Goal: Transaction & Acquisition: Purchase product/service

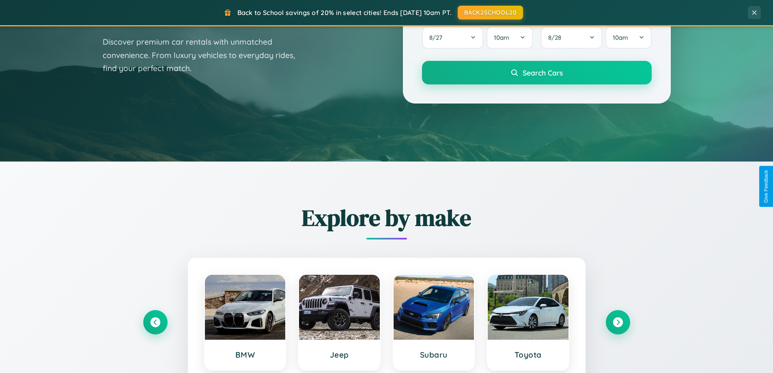
scroll to position [558, 0]
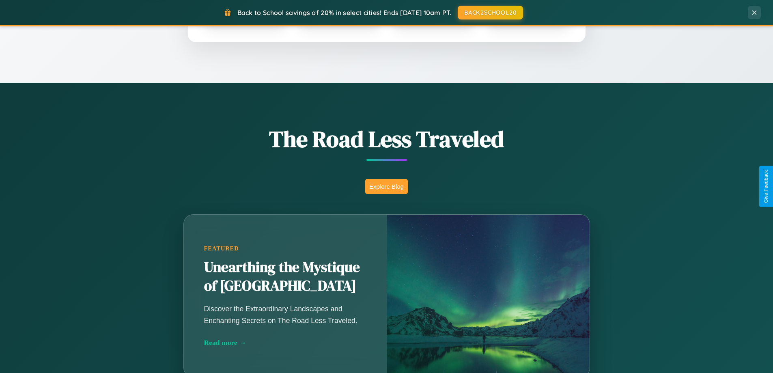
click at [386, 186] on button "Explore Blog" at bounding box center [386, 186] width 43 height 15
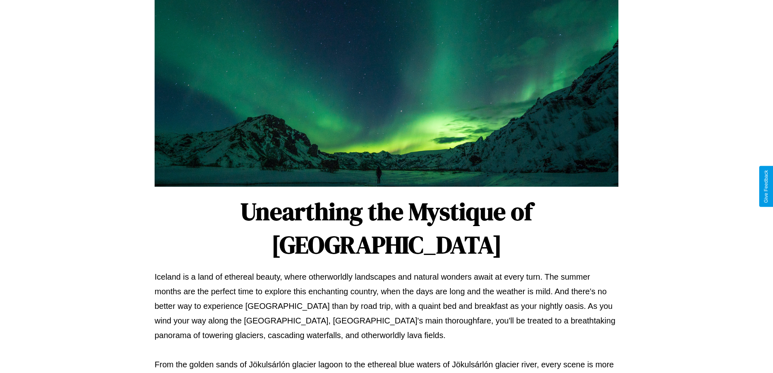
scroll to position [262, 0]
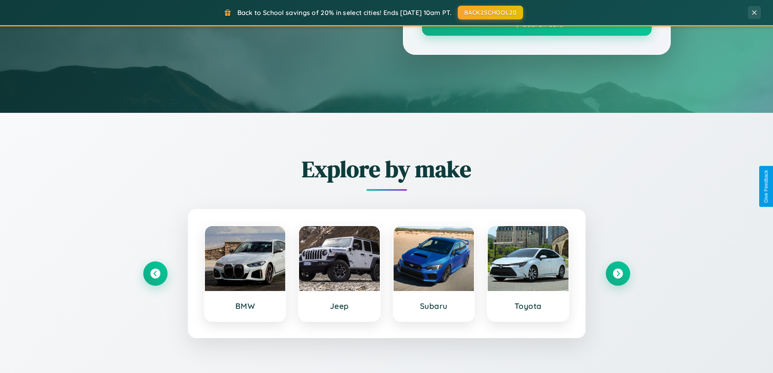
scroll to position [558, 0]
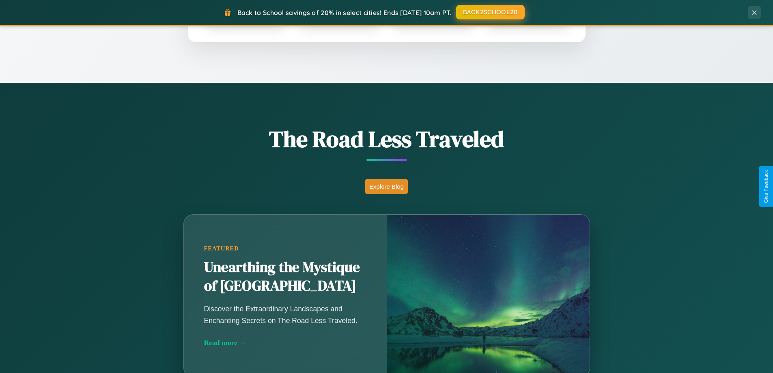
click at [490, 12] on button "BACK2SCHOOL20" at bounding box center [490, 12] width 69 height 15
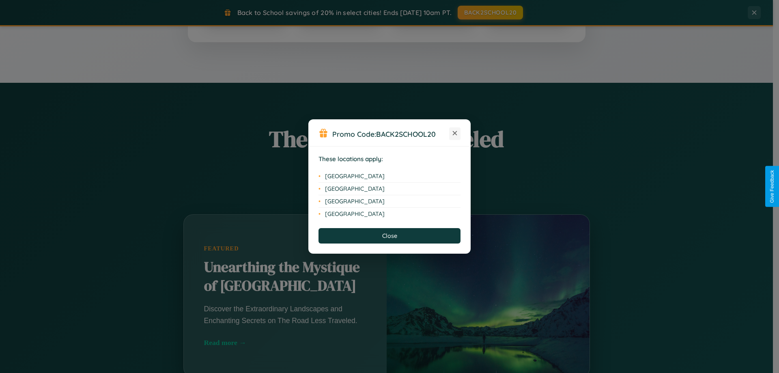
click at [455, 133] on icon at bounding box center [455, 133] width 4 height 4
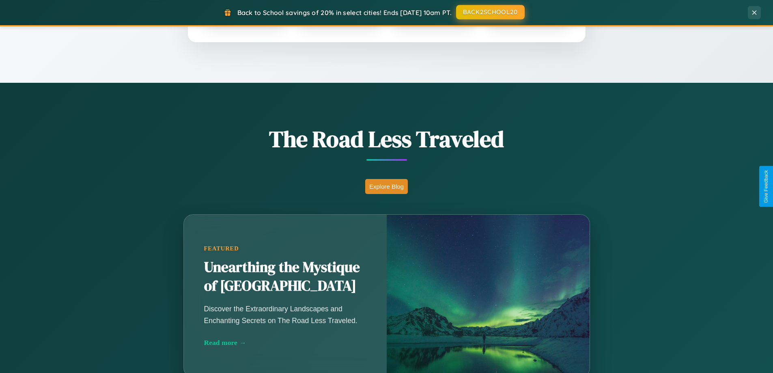
click at [490, 13] on button "BACK2SCHOOL20" at bounding box center [490, 12] width 69 height 15
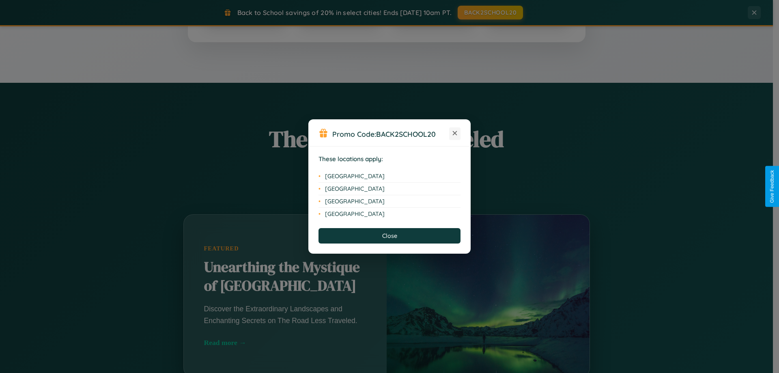
click at [455, 133] on icon at bounding box center [455, 133] width 4 height 4
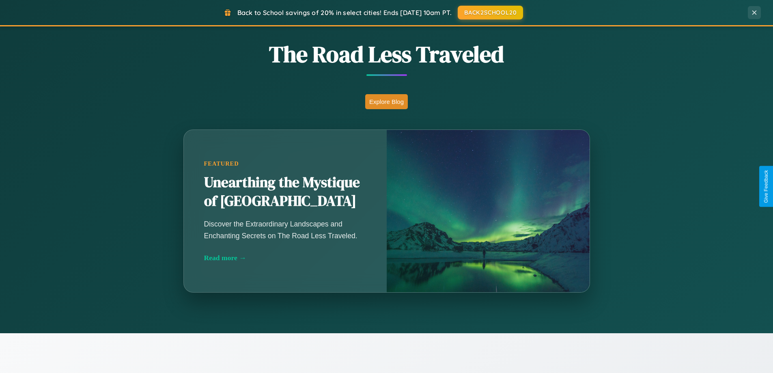
scroll to position [950, 0]
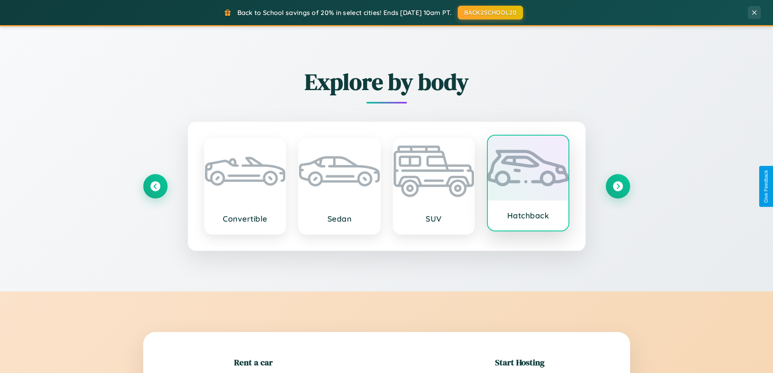
click at [528, 183] on div at bounding box center [528, 167] width 81 height 65
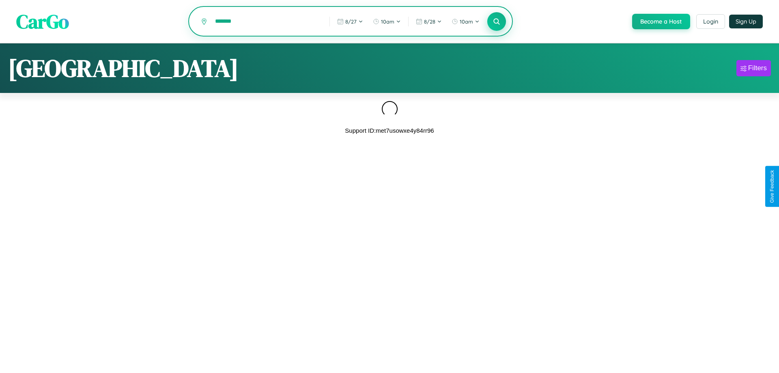
type input "*******"
click at [496, 22] on icon at bounding box center [496, 21] width 8 height 8
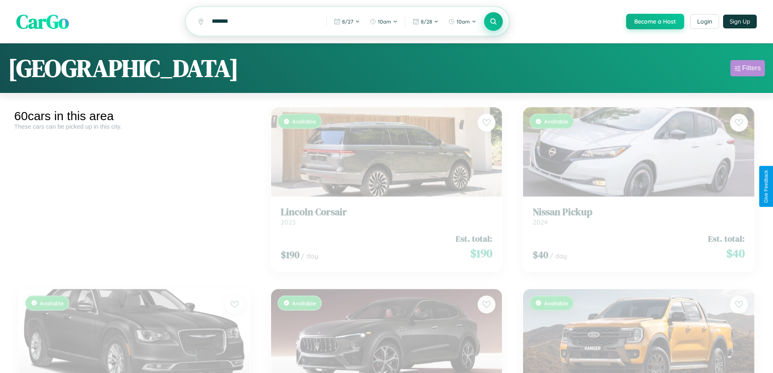
click at [747, 69] on div "Filters" at bounding box center [751, 68] width 19 height 8
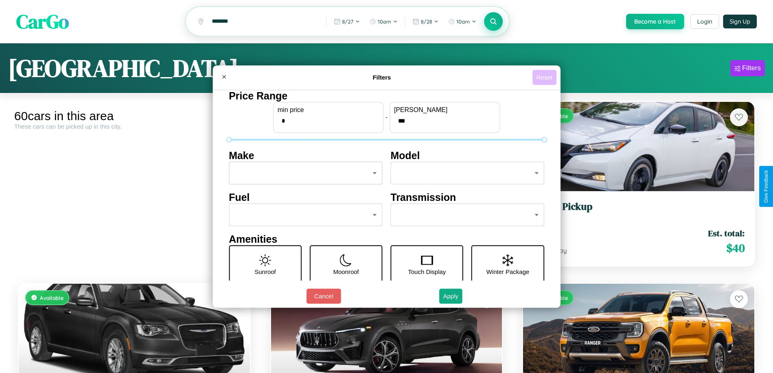
click at [545, 77] on button "Reset" at bounding box center [544, 77] width 24 height 15
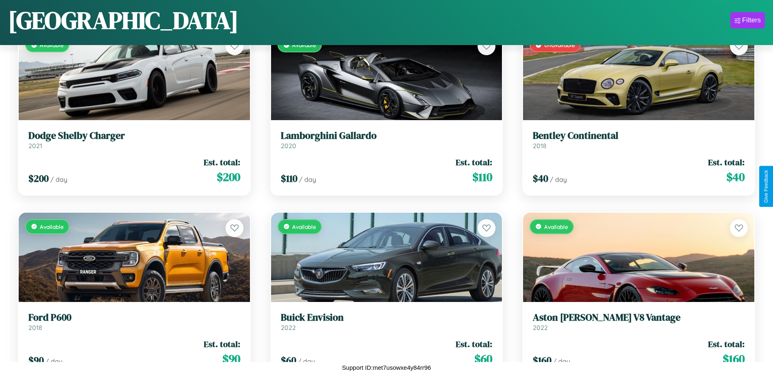
scroll to position [1386, 0]
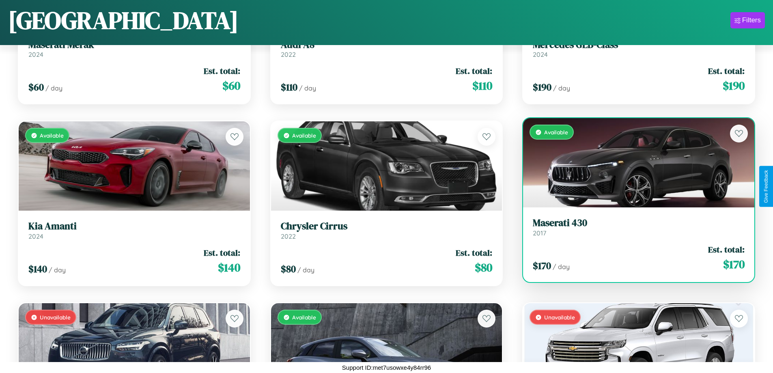
click at [633, 227] on h3 "Maserati 430" at bounding box center [639, 223] width 212 height 12
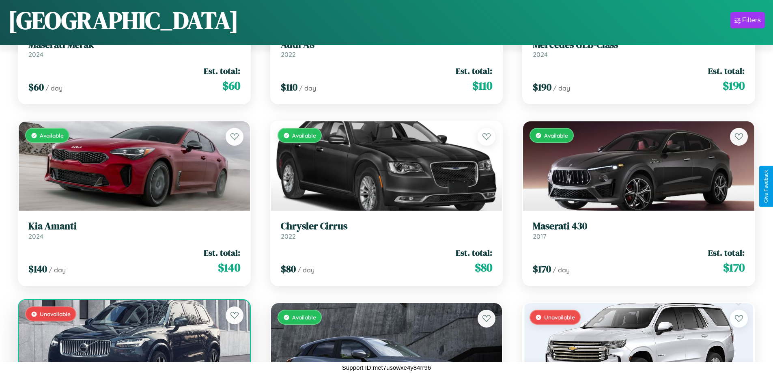
scroll to position [1567, 0]
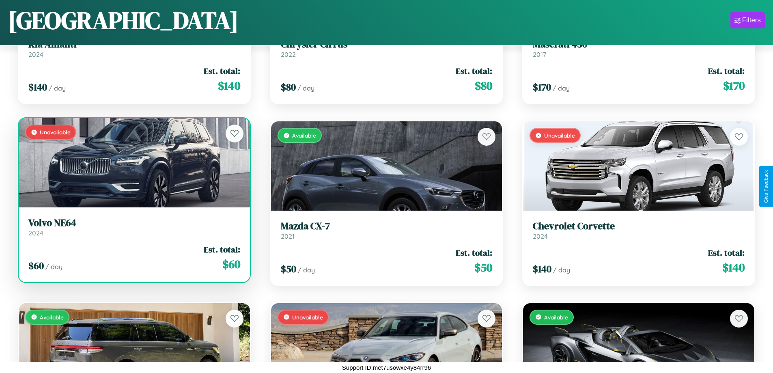
click at [133, 166] on div "Unavailable" at bounding box center [134, 162] width 231 height 89
click at [133, 163] on div "Unavailable" at bounding box center [134, 162] width 231 height 89
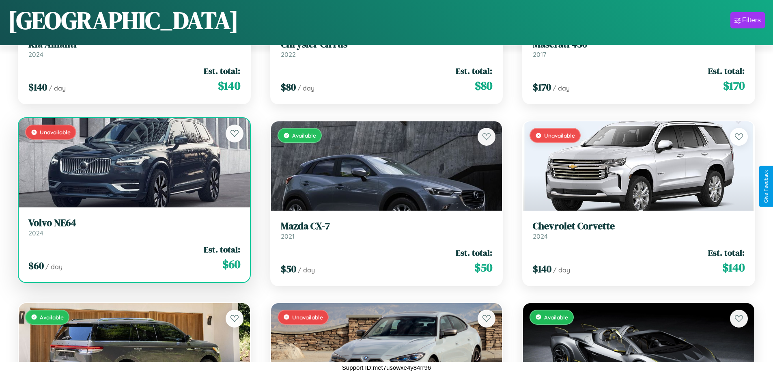
click at [133, 163] on div "Unavailable" at bounding box center [134, 162] width 231 height 89
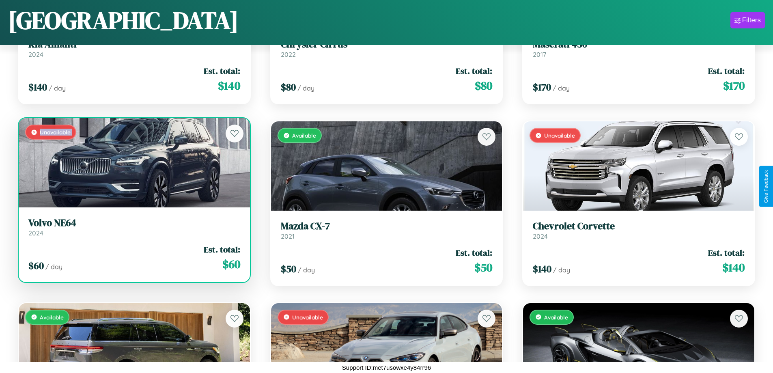
click at [133, 163] on div "Unavailable" at bounding box center [134, 162] width 231 height 89
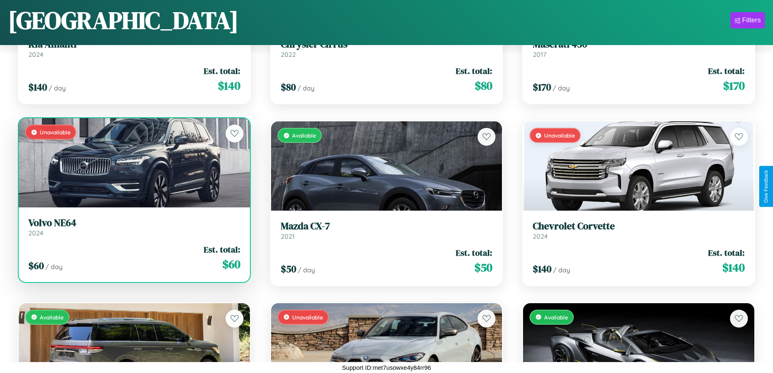
click at [133, 163] on div "Unavailable" at bounding box center [134, 162] width 231 height 89
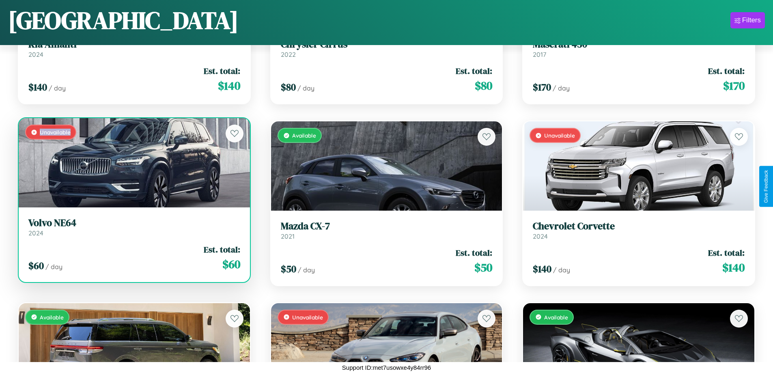
click at [133, 163] on div "Unavailable" at bounding box center [134, 162] width 231 height 89
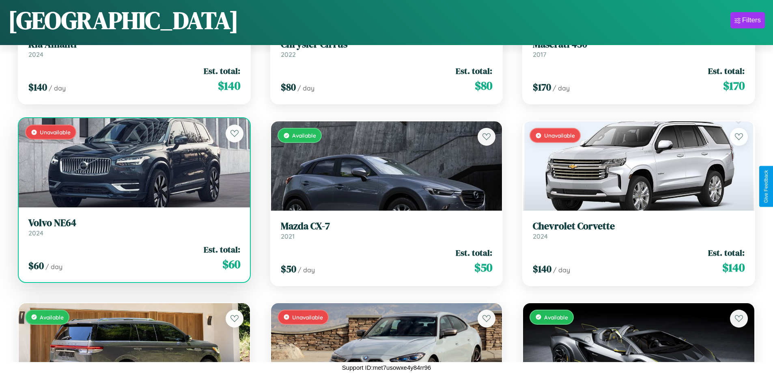
click at [133, 227] on h3 "Volvo NE64" at bounding box center [134, 223] width 212 height 12
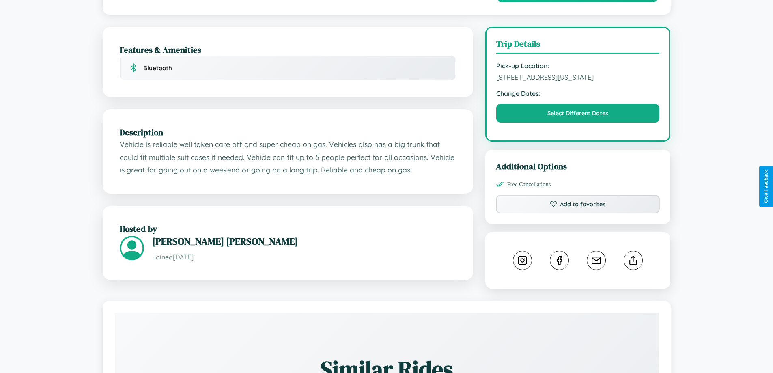
scroll to position [211, 0]
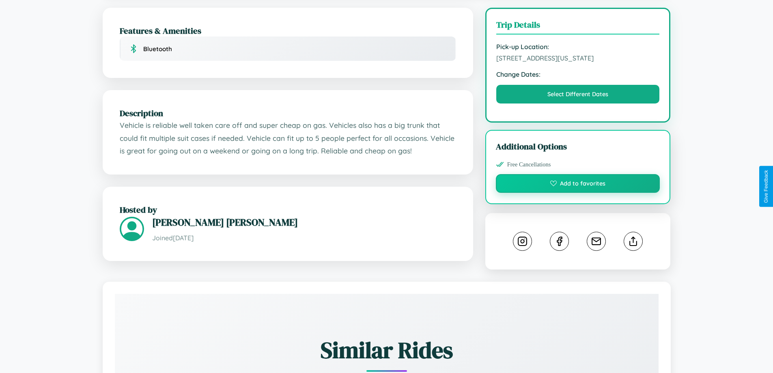
click at [578, 185] on button "Add to favorites" at bounding box center [578, 183] width 164 height 19
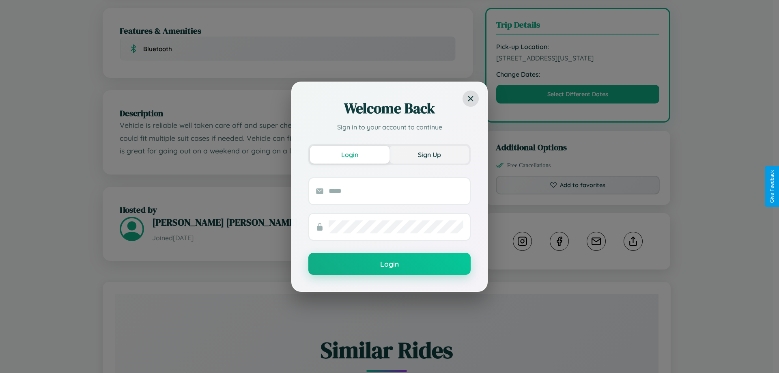
click at [429, 154] on button "Sign Up" at bounding box center [429, 155] width 80 height 18
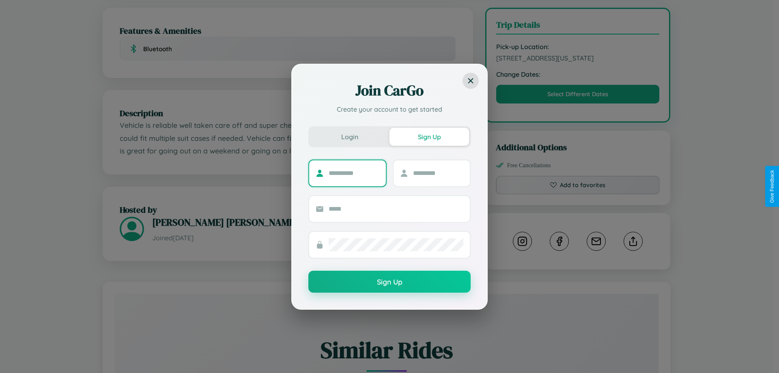
click at [354, 173] on input "text" at bounding box center [354, 173] width 51 height 13
type input "******"
click at [438, 173] on input "text" at bounding box center [438, 173] width 51 height 13
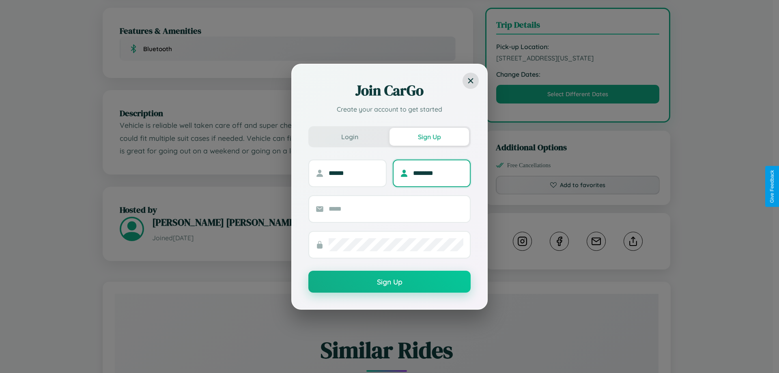
type input "********"
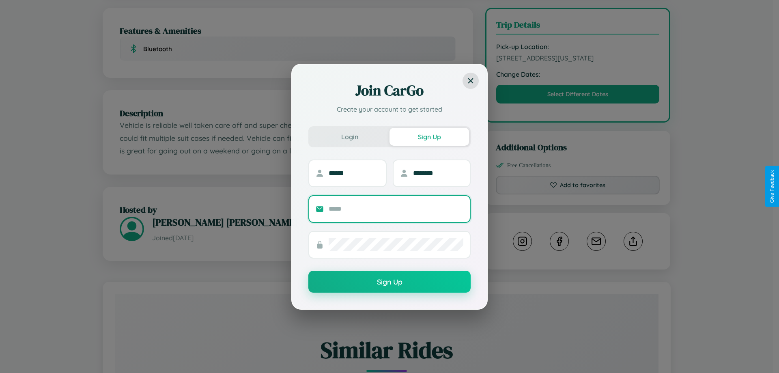
click at [396, 209] on input "text" at bounding box center [396, 208] width 135 height 13
type input "**********"
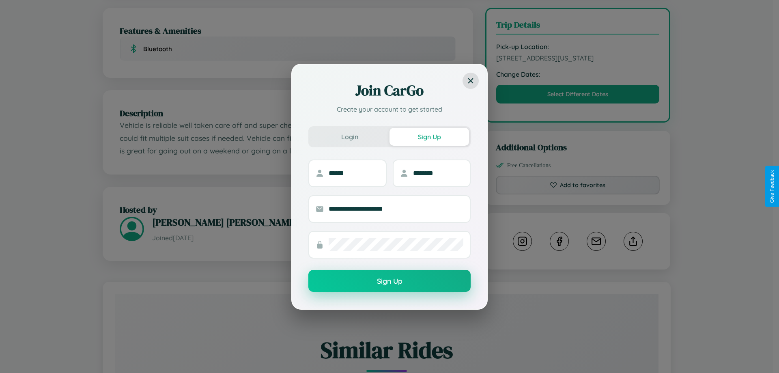
click at [389, 281] on button "Sign Up" at bounding box center [389, 281] width 162 height 22
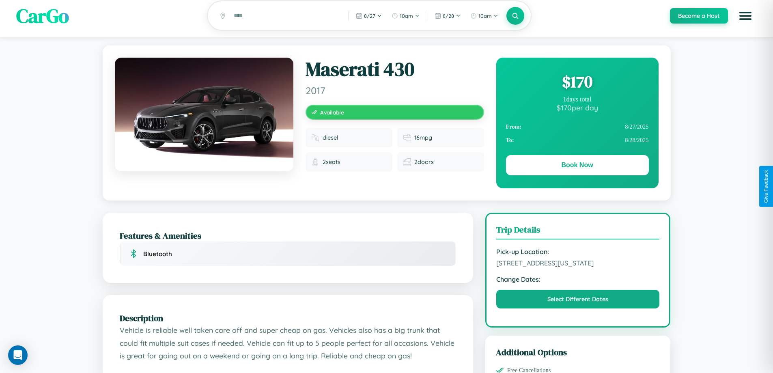
scroll to position [0, 0]
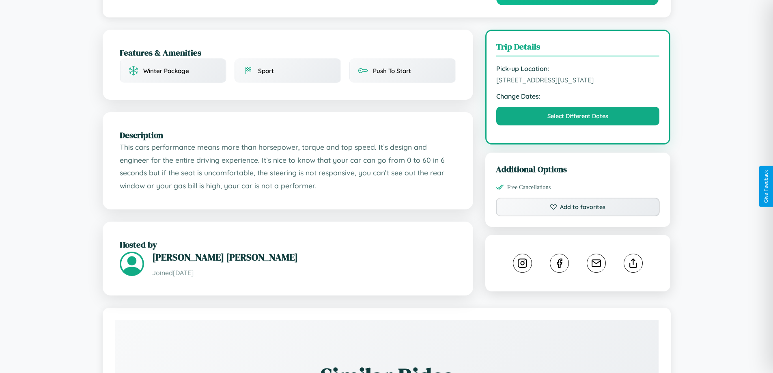
scroll to position [236, 0]
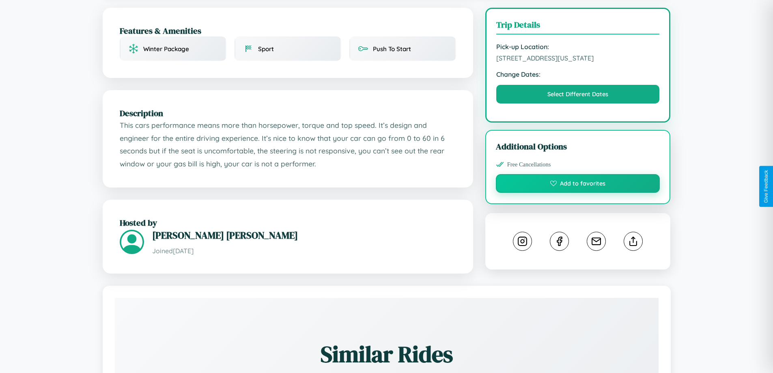
click at [578, 185] on button "Add to favorites" at bounding box center [578, 183] width 164 height 19
